Goal: Complete application form: Complete application form

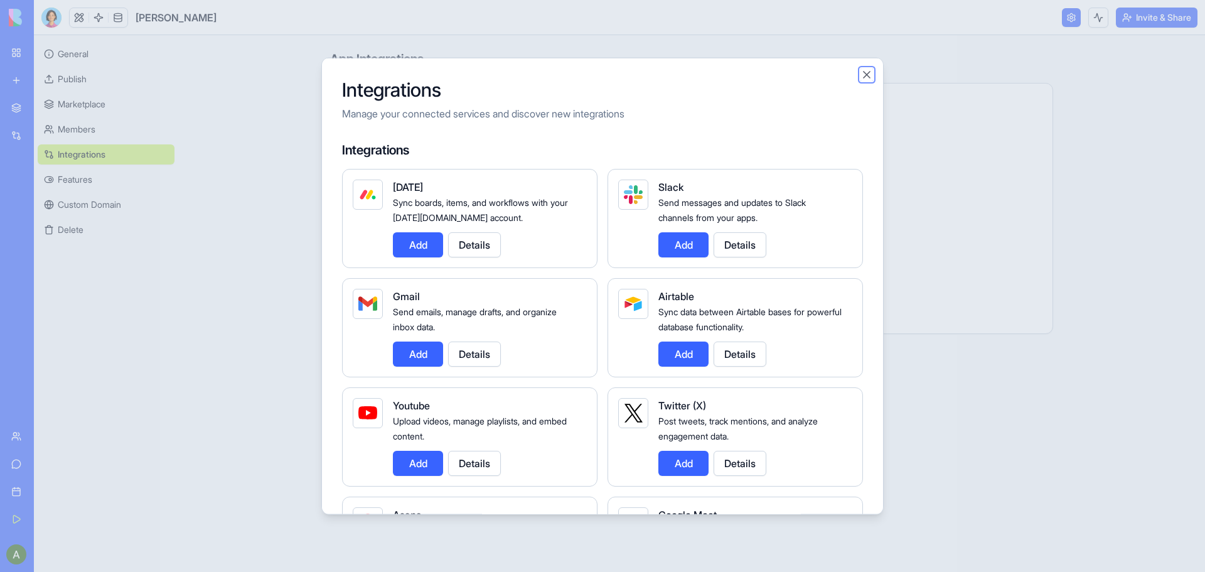
click at [863, 78] on button "Close" at bounding box center [866, 74] width 13 height 13
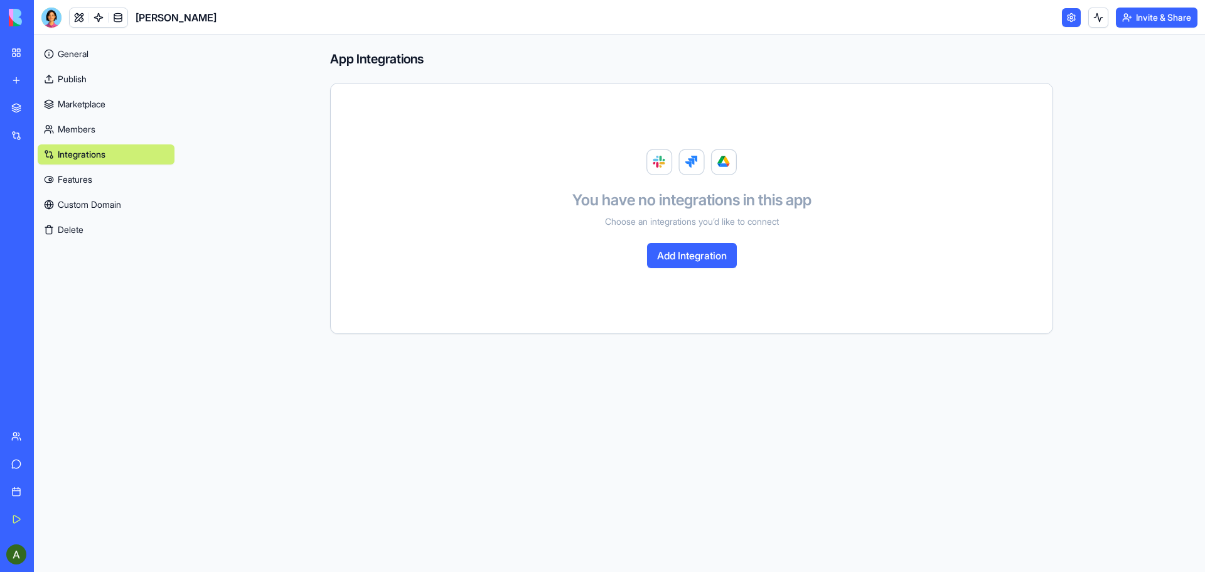
click at [46, 53] on div "My Workspace" at bounding box center [38, 52] width 16 height 13
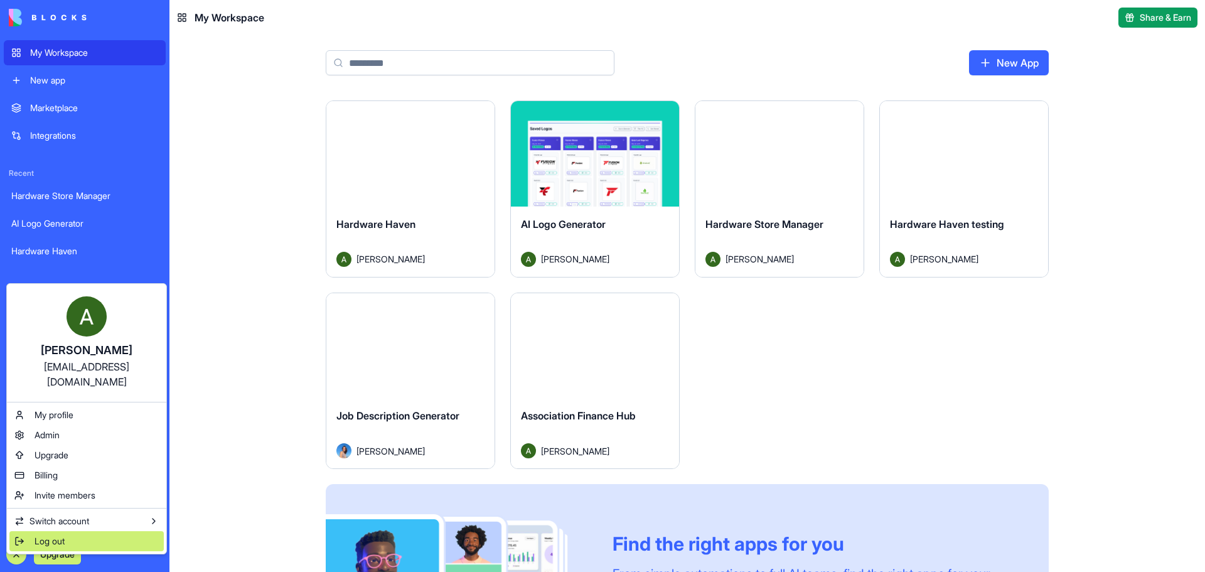
click at [50, 535] on span "Log out" at bounding box center [50, 541] width 30 height 13
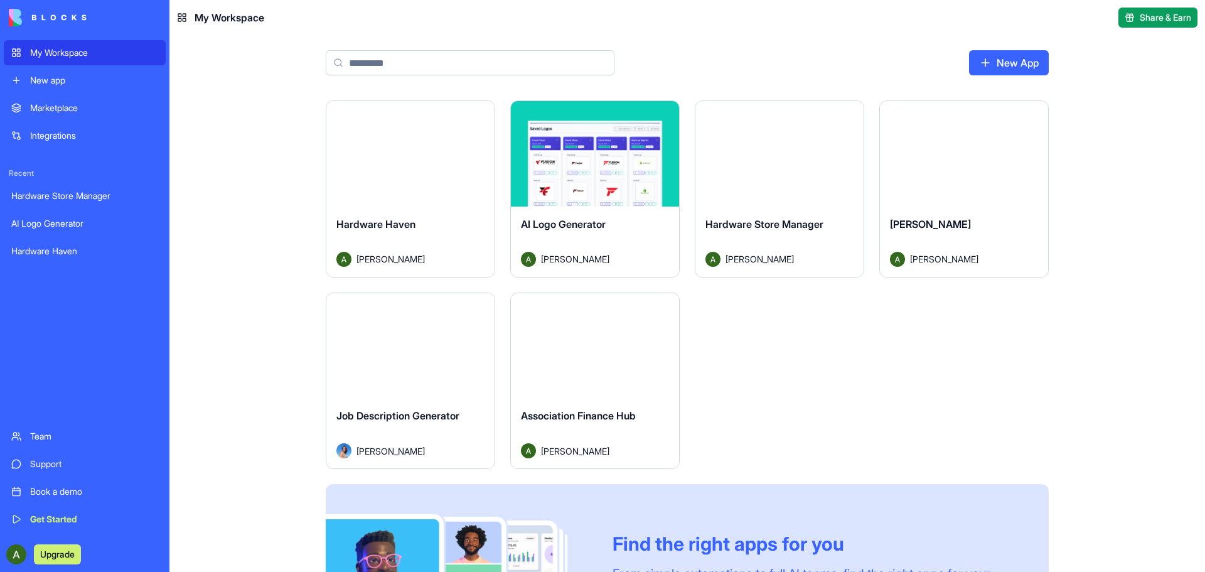
click at [941, 185] on div "Launch" at bounding box center [964, 153] width 168 height 105
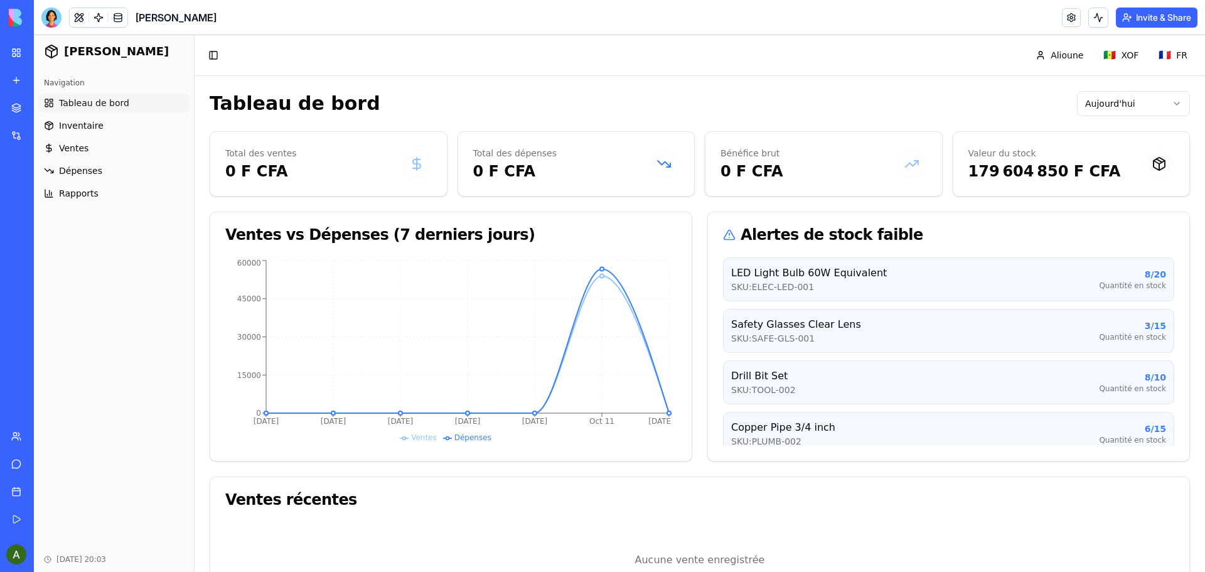
click at [98, 104] on span "Tableau de bord" at bounding box center [94, 103] width 70 height 13
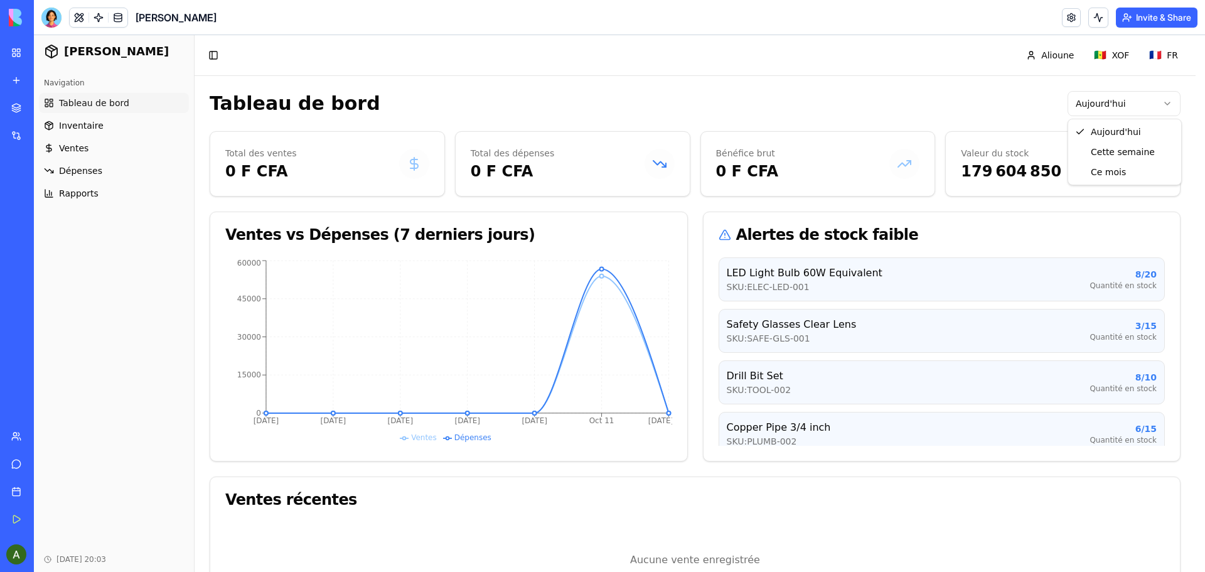
click at [1163, 102] on html "Sama Quincaillerie Navigation Tableau de bord Inventaire Ventes Dépenses Rappor…" at bounding box center [619, 331] width 1171 height 593
click at [1172, 97] on html "Sama Quincaillerie Navigation Tableau de bord Inventaire Ventes Dépenses Rappor…" at bounding box center [619, 331] width 1171 height 593
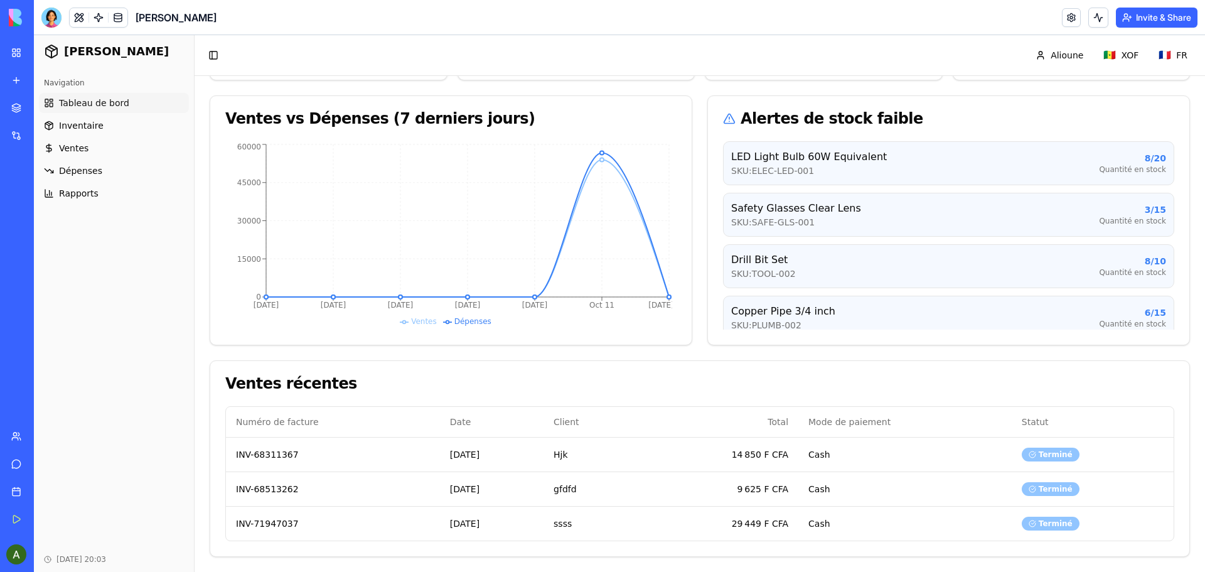
click at [46, 51] on div "My Workspace" at bounding box center [38, 52] width 16 height 13
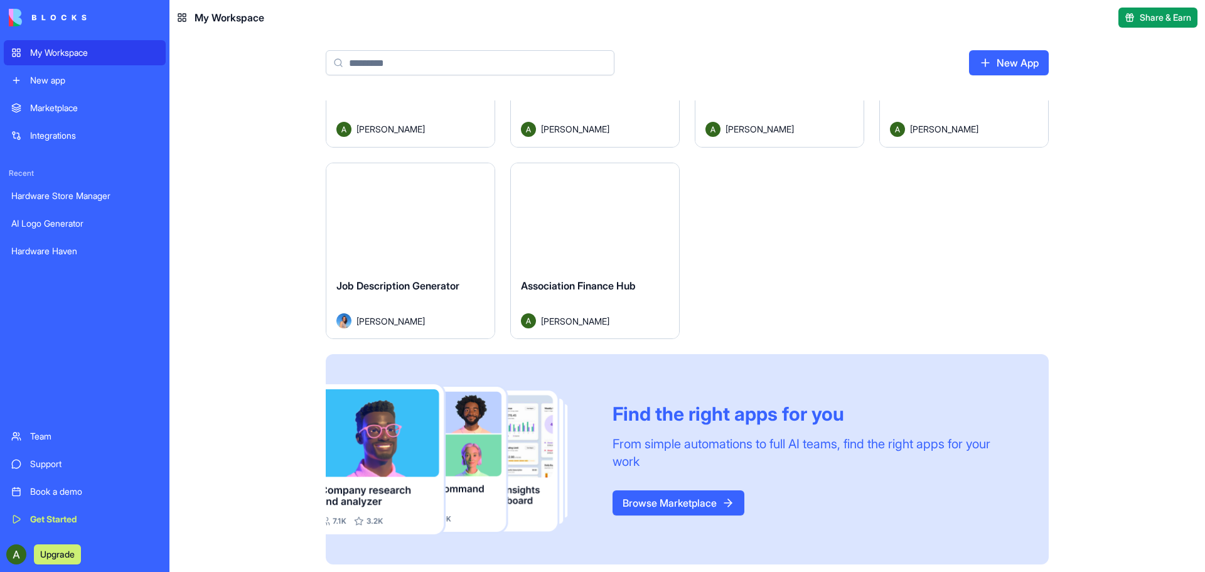
scroll to position [134, 0]
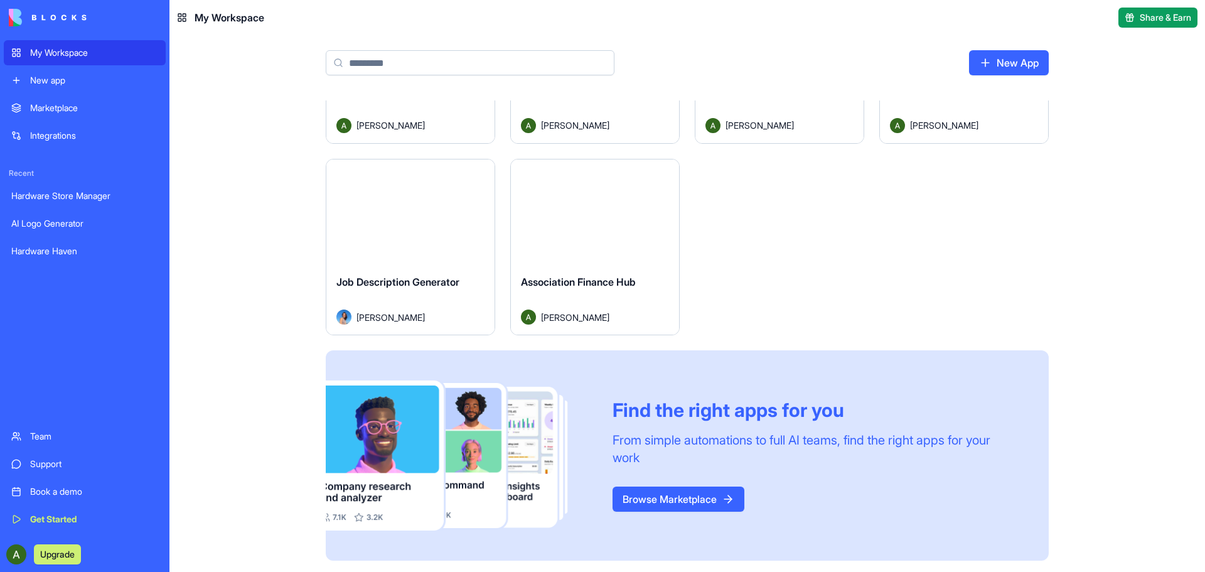
click at [699, 495] on link "Browse Marketplace" at bounding box center [679, 498] width 132 height 25
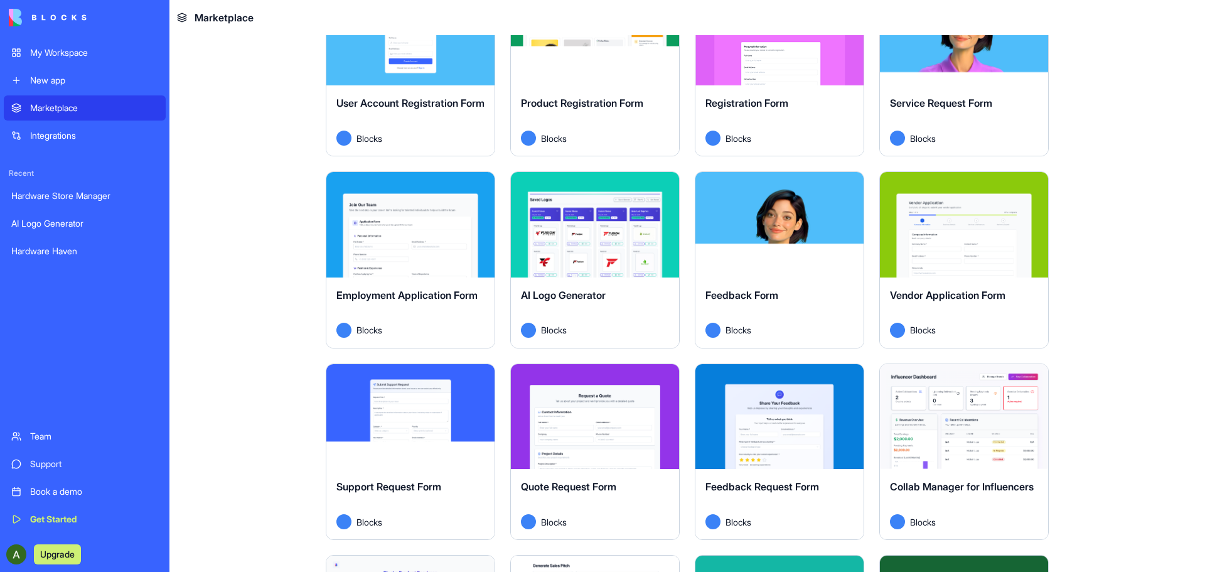
scroll to position [502, 0]
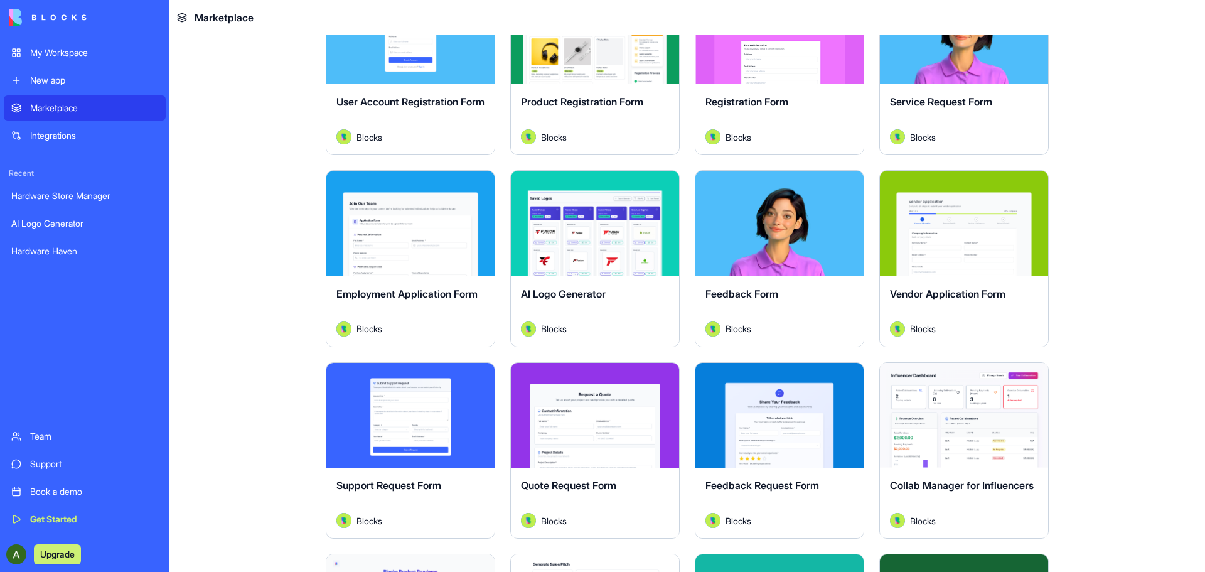
click at [773, 87] on div "Registration Form Blocks" at bounding box center [779, 119] width 168 height 70
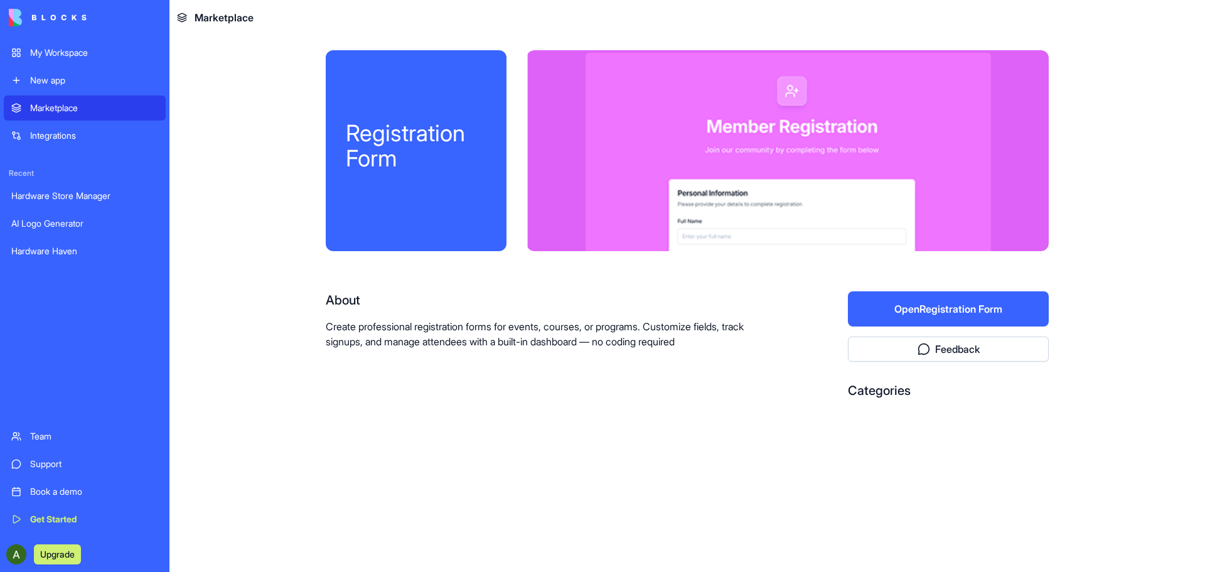
click at [948, 309] on button "Open Registration Form" at bounding box center [948, 308] width 201 height 35
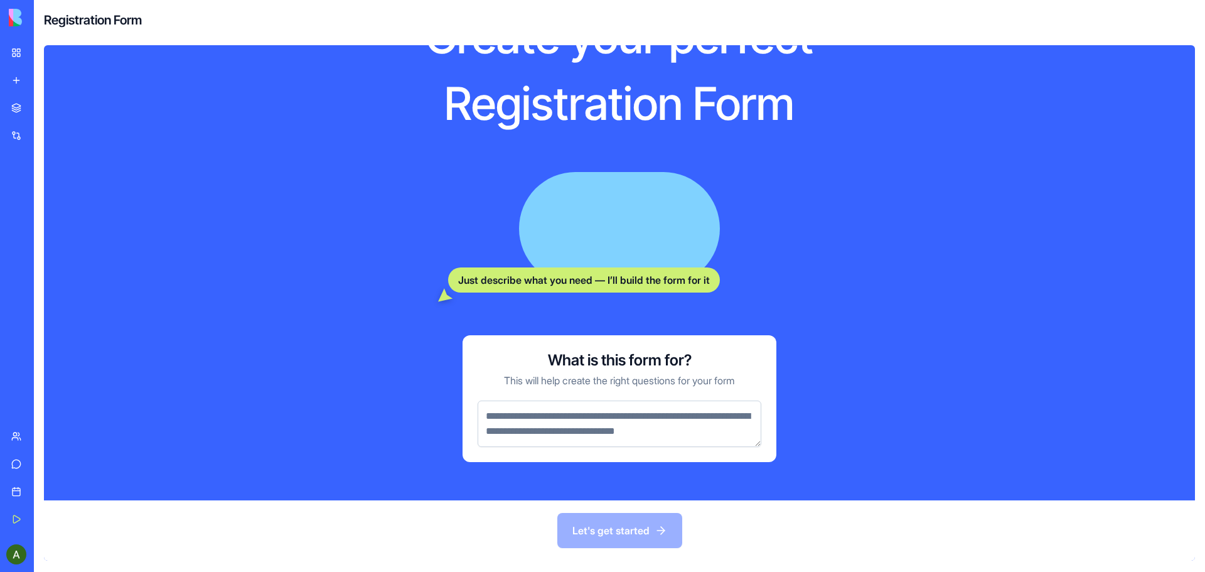
scroll to position [78, 0]
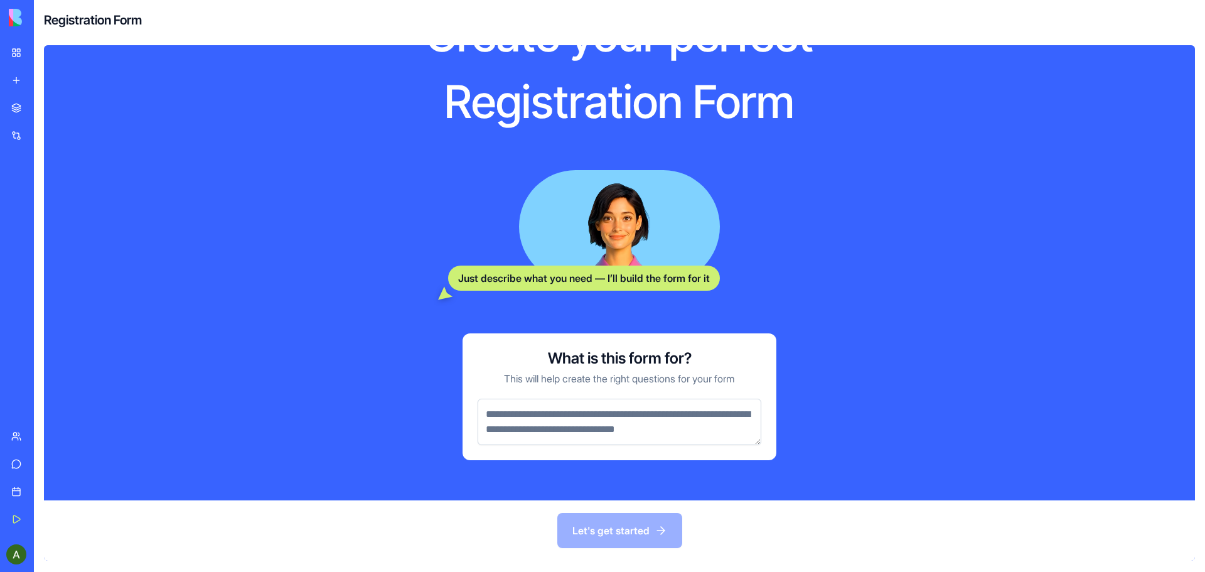
click at [653, 425] on textarea at bounding box center [620, 422] width 284 height 46
click at [602, 420] on textarea at bounding box center [620, 422] width 284 height 46
paste textarea "**********"
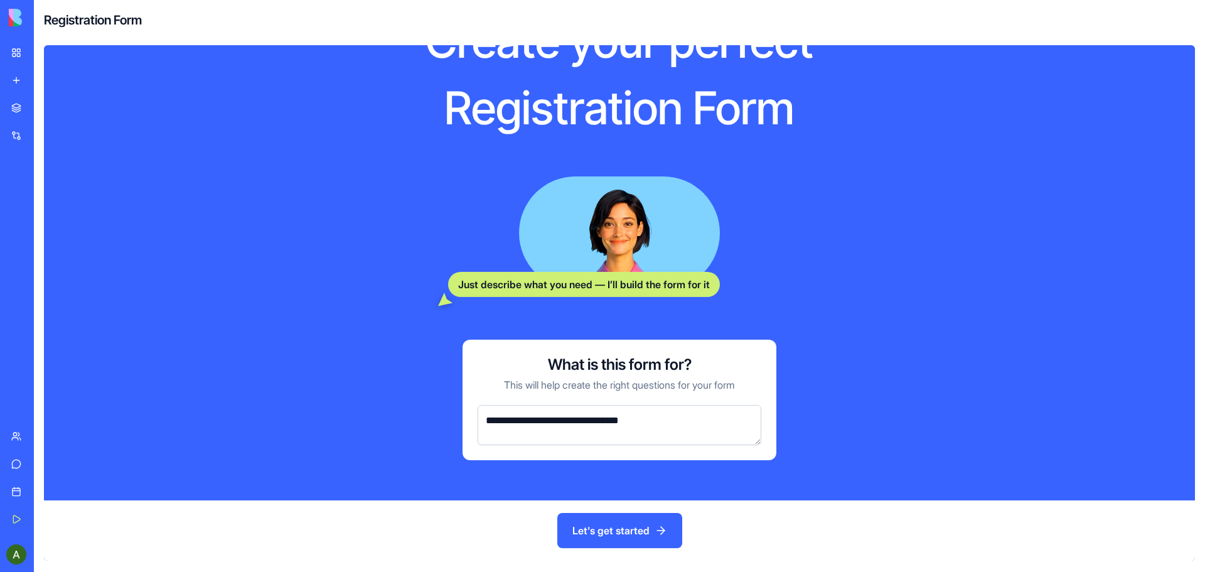
scroll to position [72, 0]
type textarea "**********"
click at [636, 534] on button "Let's get started" at bounding box center [619, 530] width 125 height 35
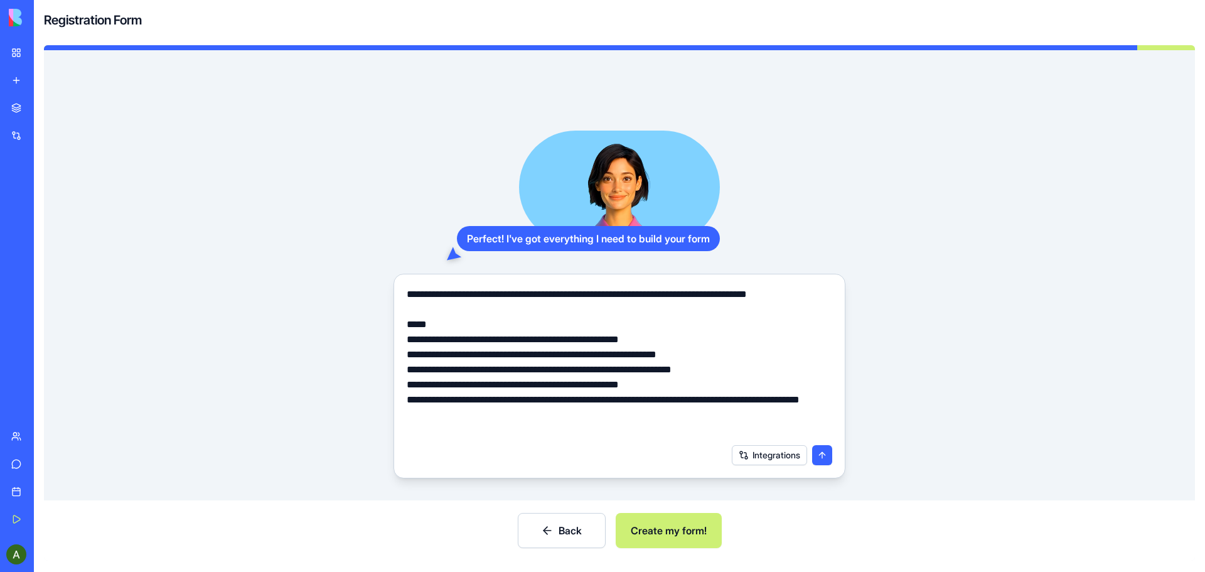
click at [664, 531] on button "Create my form!" at bounding box center [669, 530] width 106 height 35
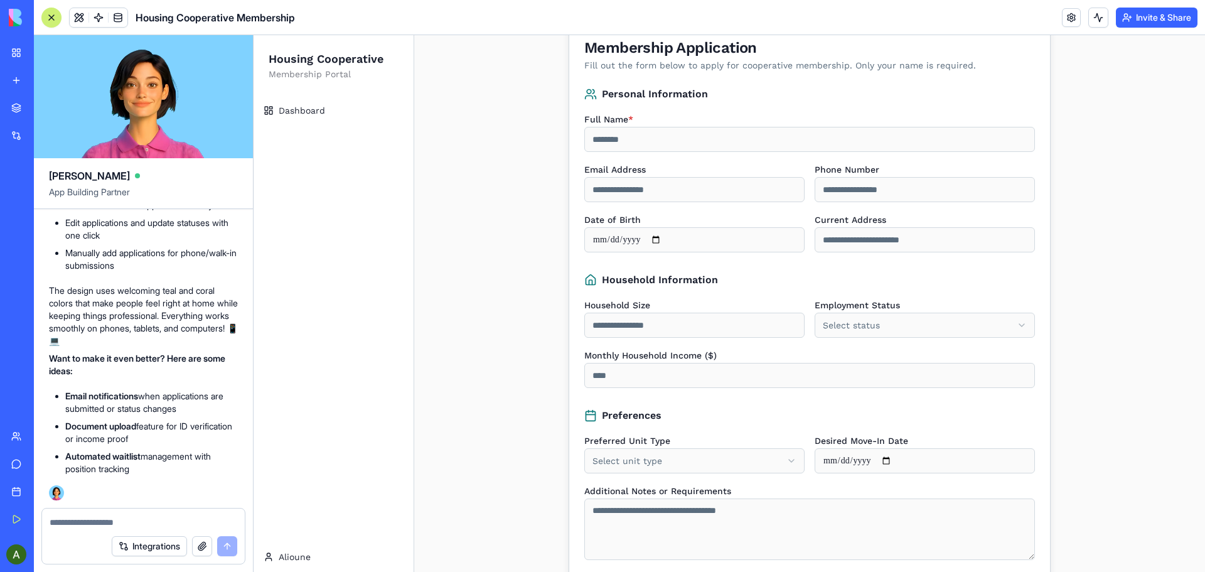
scroll to position [313, 0]
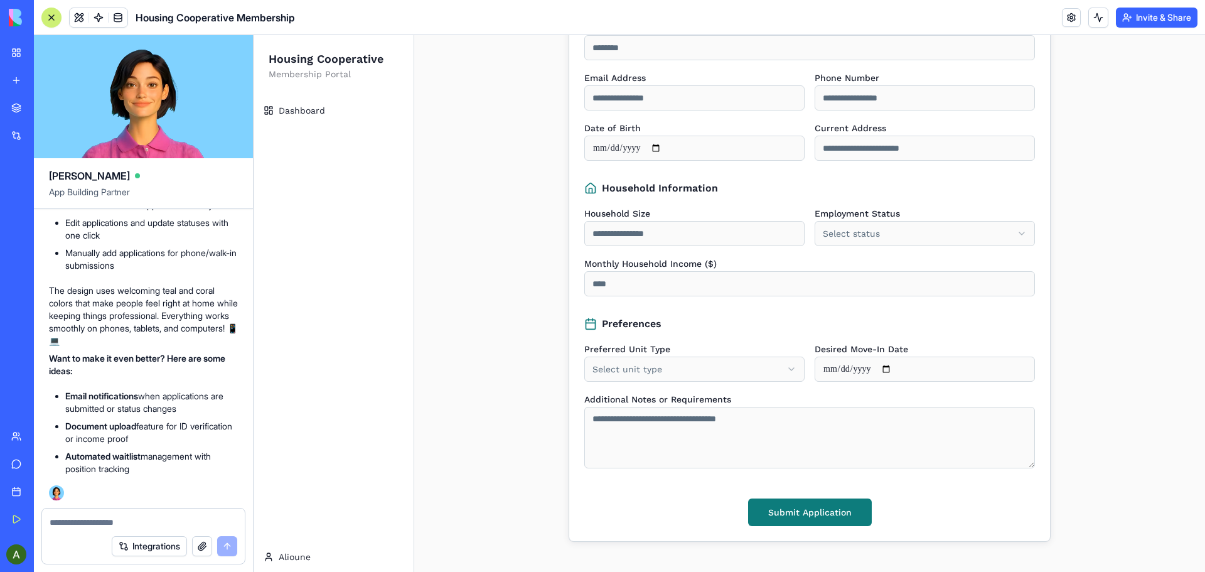
click at [163, 516] on textarea at bounding box center [144, 522] width 188 height 13
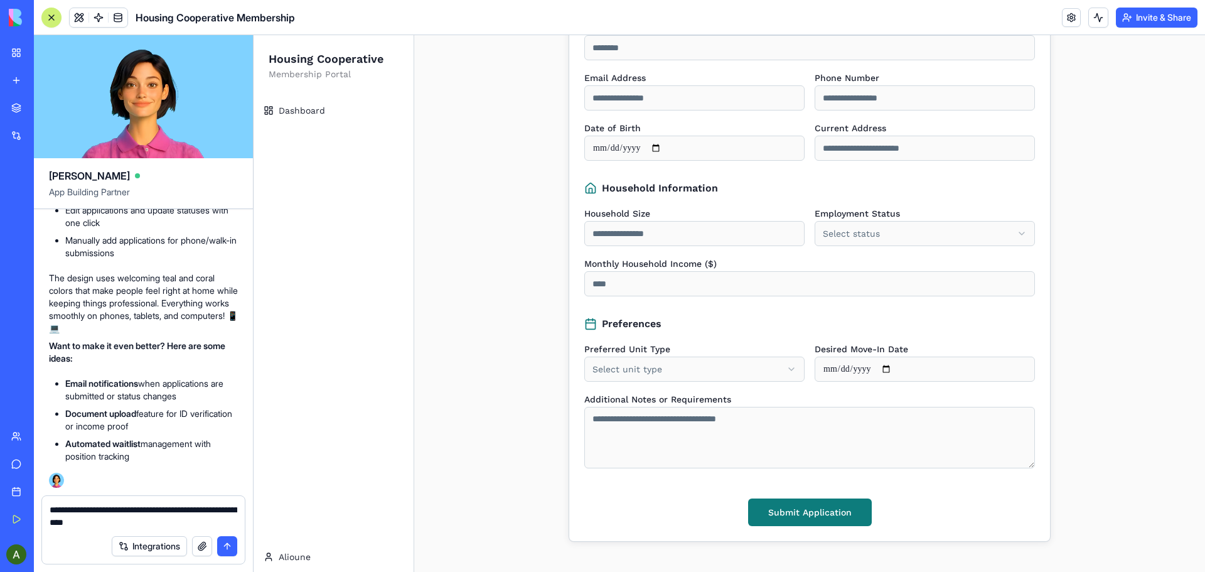
click at [73, 522] on textarea "**********" at bounding box center [144, 515] width 188 height 25
click at [138, 520] on textarea "**********" at bounding box center [144, 515] width 188 height 25
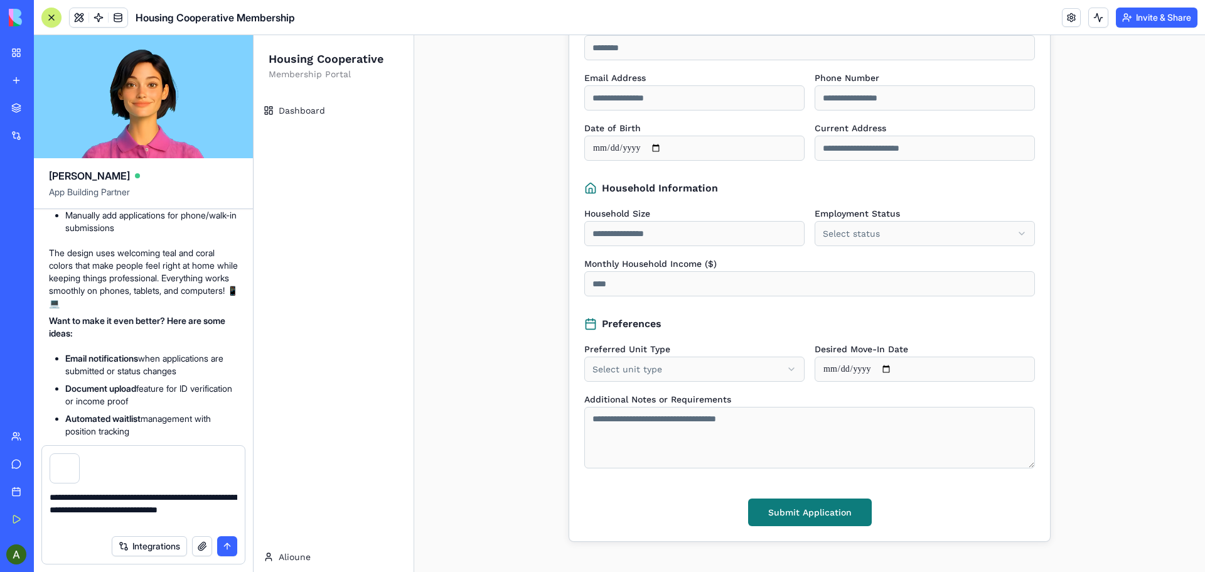
type textarea "**********"
click at [227, 550] on button "submit" at bounding box center [227, 546] width 20 height 20
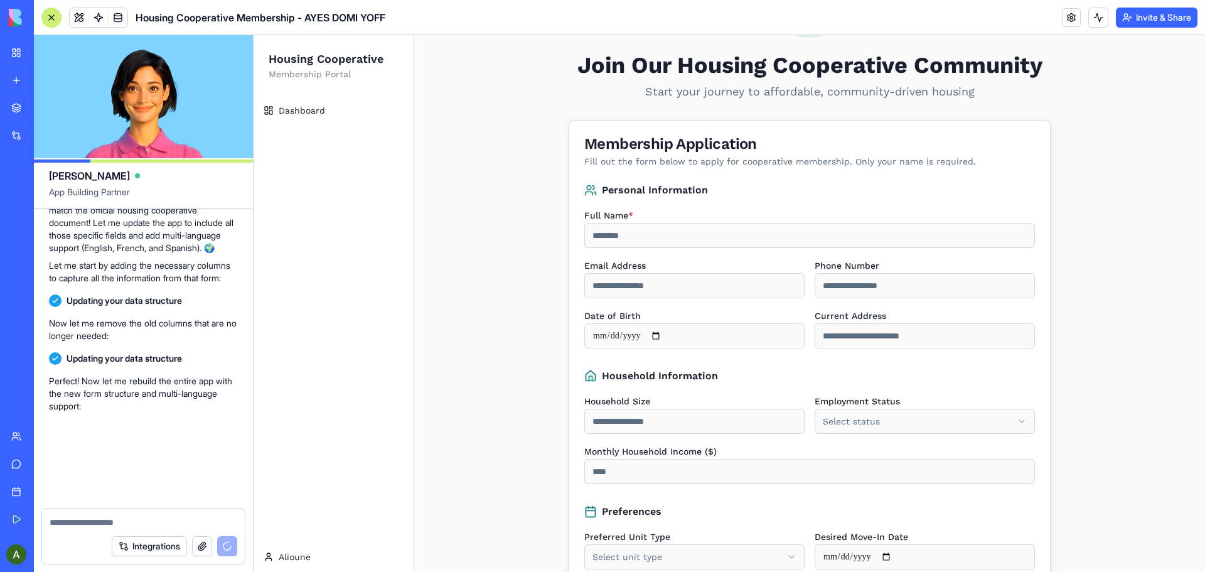
scroll to position [1398, 0]
